Goal: Task Accomplishment & Management: Manage account settings

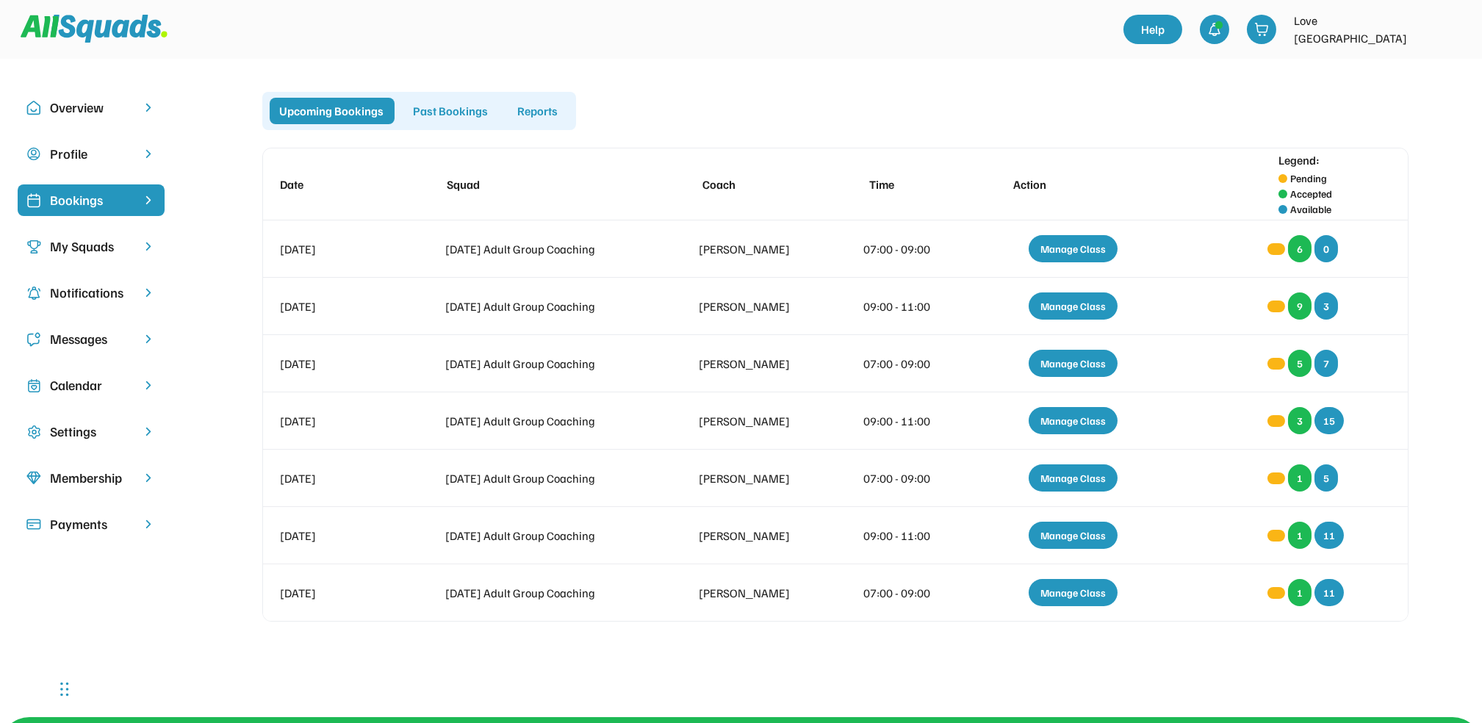
click at [114, 191] on div "Bookings" at bounding box center [91, 200] width 82 height 20
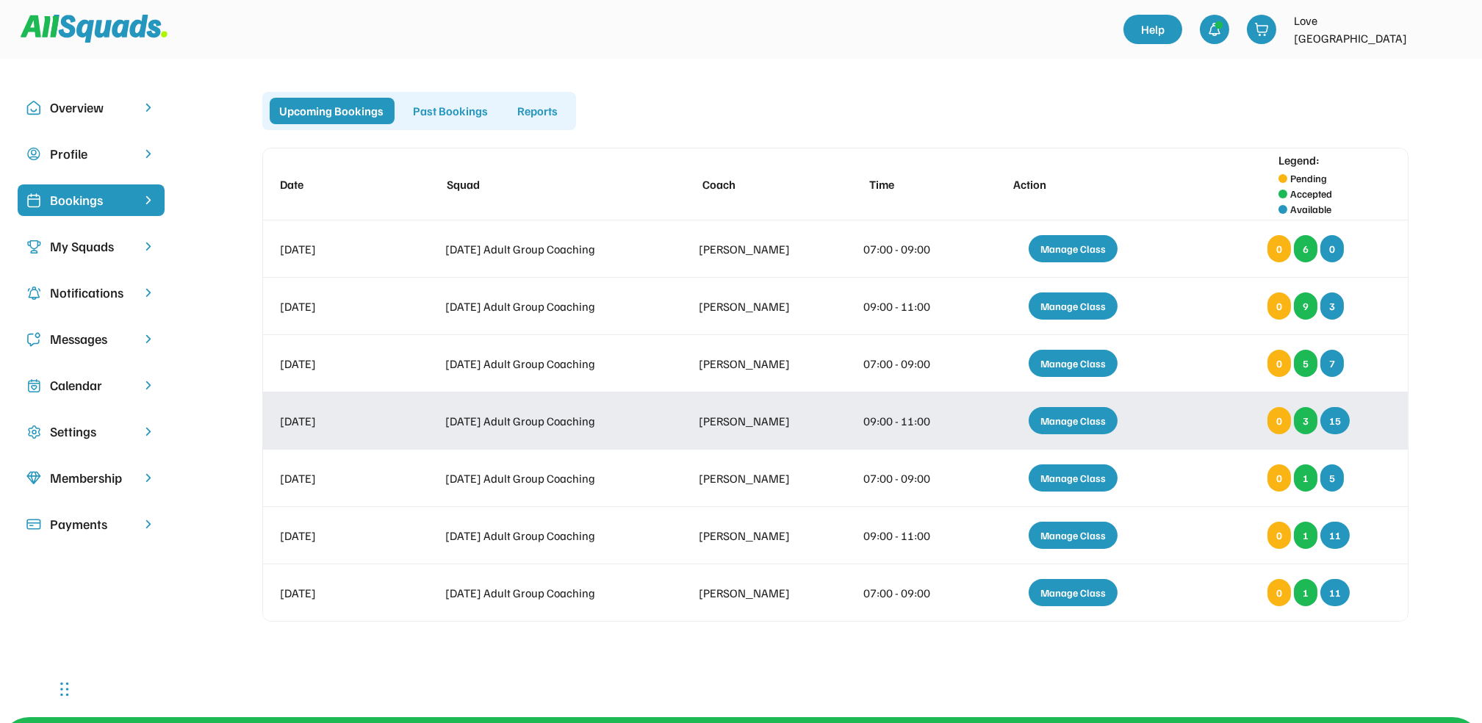
click at [1076, 419] on div "Manage Class" at bounding box center [1073, 420] width 89 height 27
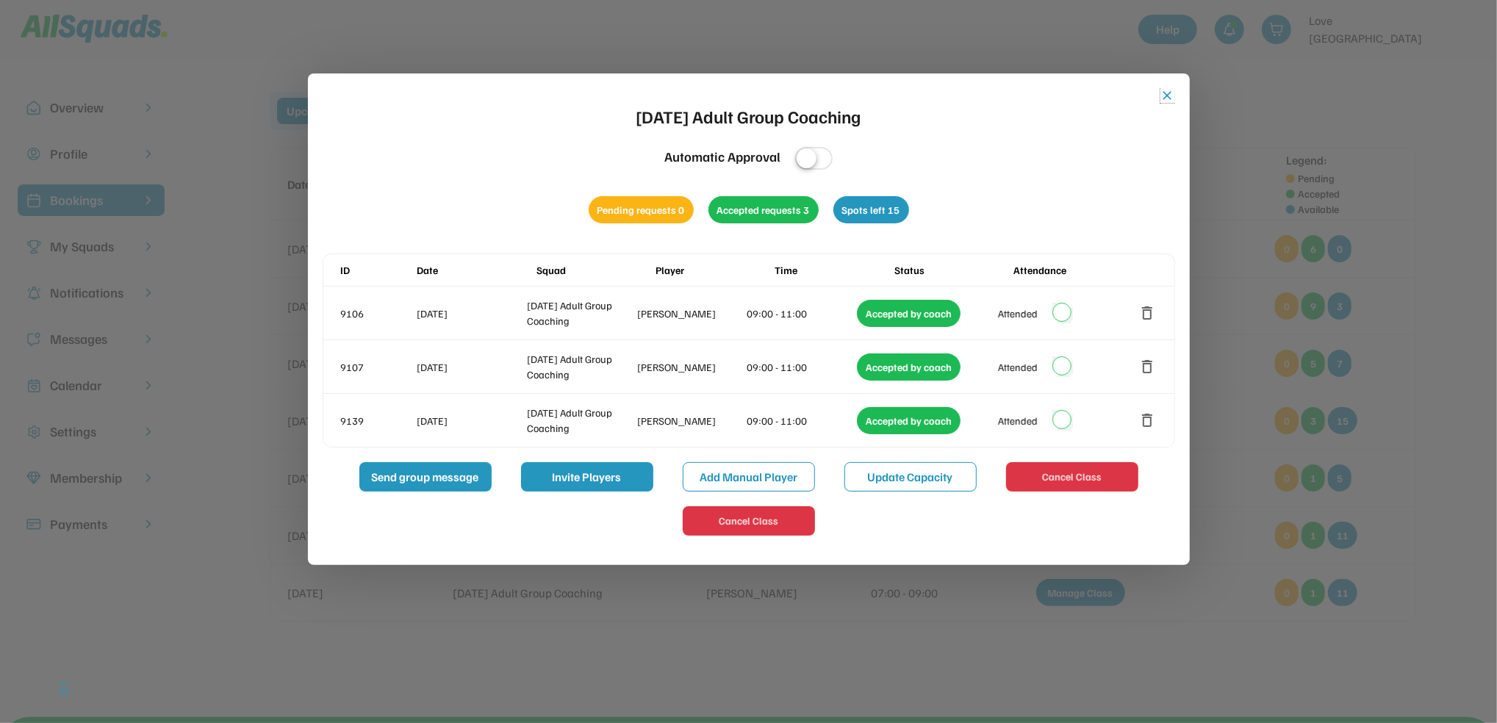
click at [1172, 94] on button "close" at bounding box center [1167, 95] width 15 height 15
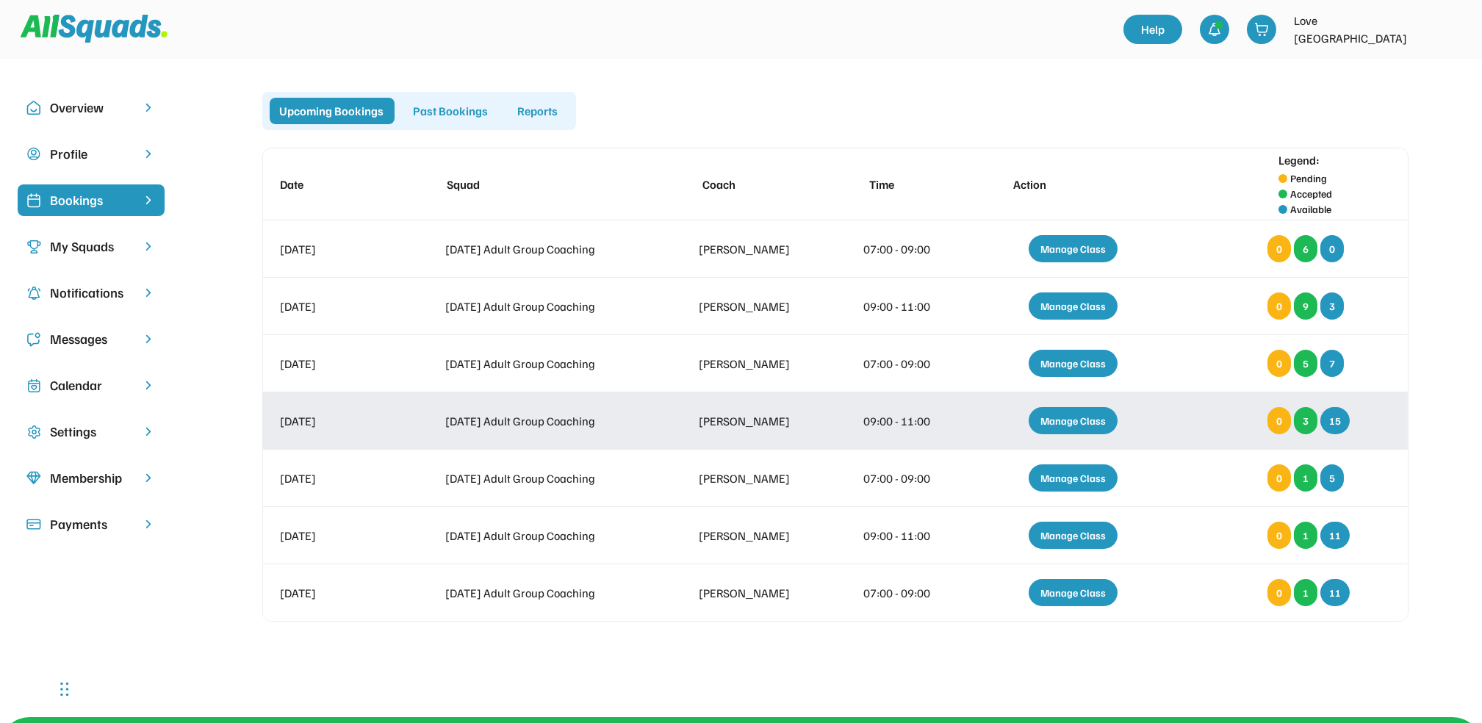
click at [1082, 408] on div "Manage Class" at bounding box center [1073, 420] width 89 height 27
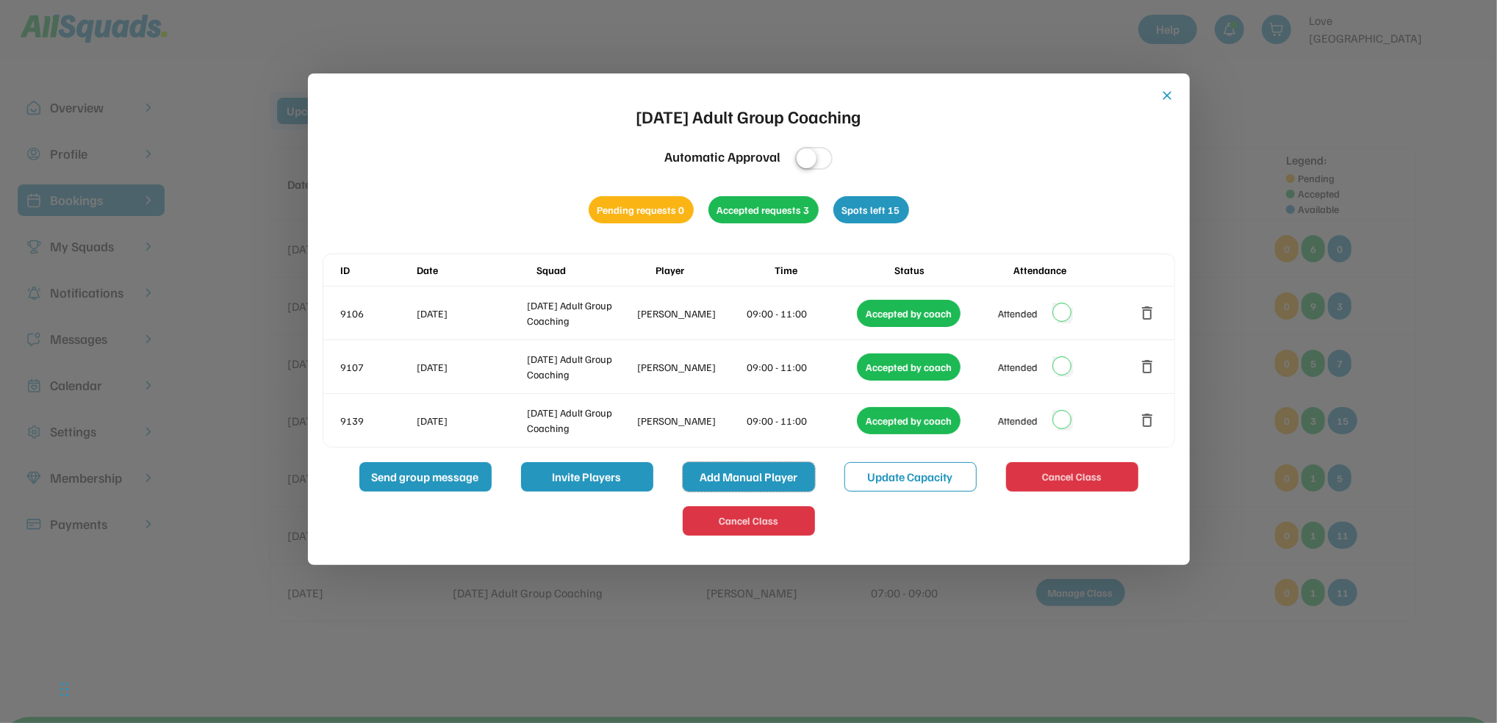
click at [751, 473] on button "Add Manual Player" at bounding box center [749, 476] width 132 height 29
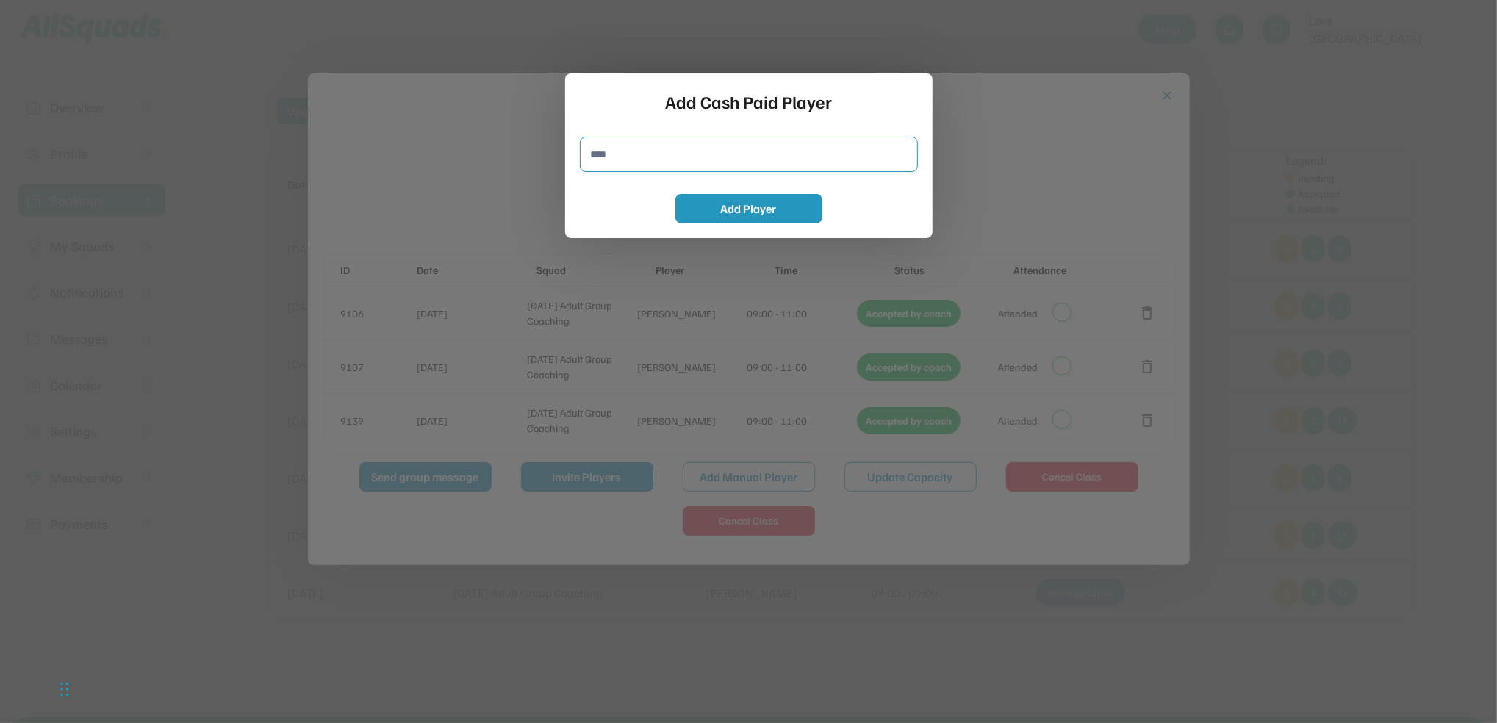
click at [592, 153] on input "input" at bounding box center [749, 154] width 338 height 35
type input "**********"
click at [750, 212] on button "Add Player" at bounding box center [748, 208] width 147 height 29
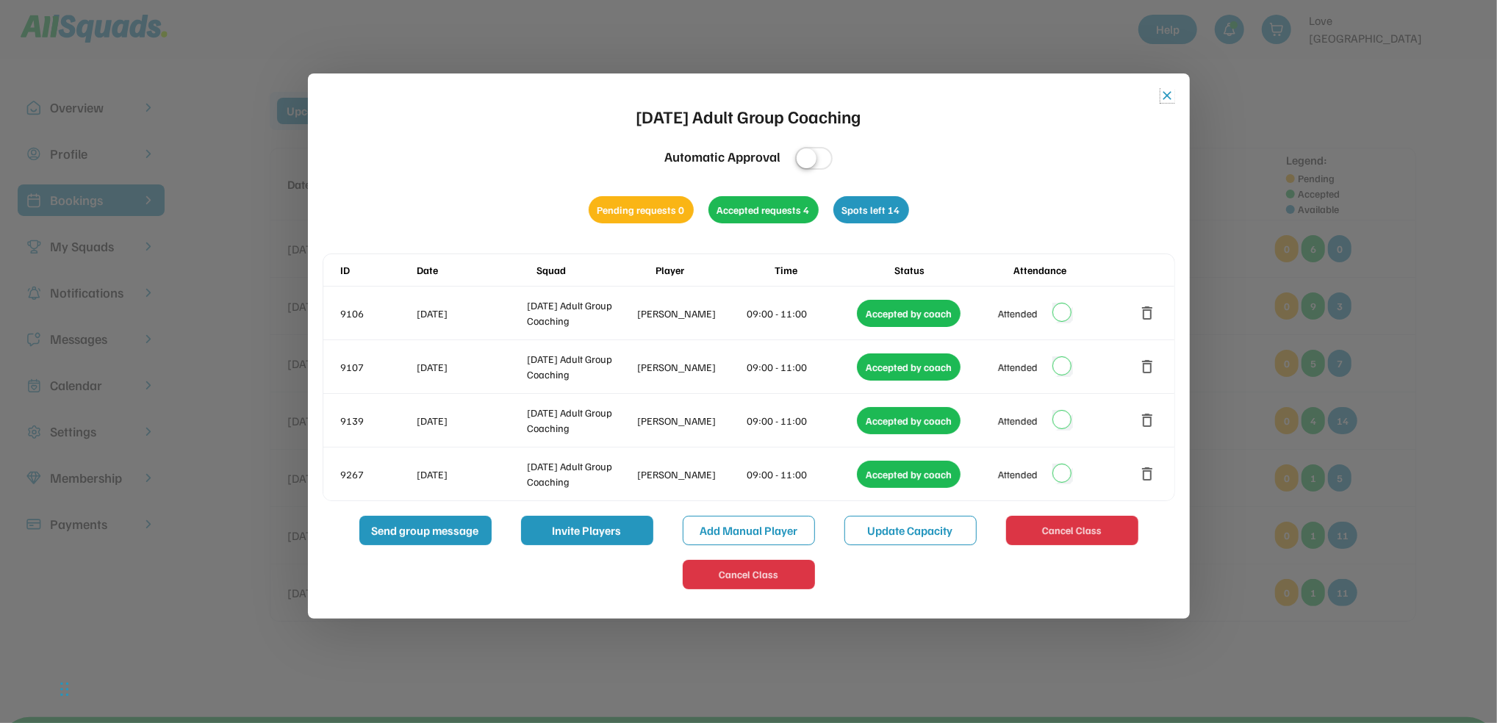
click at [1165, 96] on button "close" at bounding box center [1167, 95] width 15 height 15
